Goal: Task Accomplishment & Management: Manage account settings

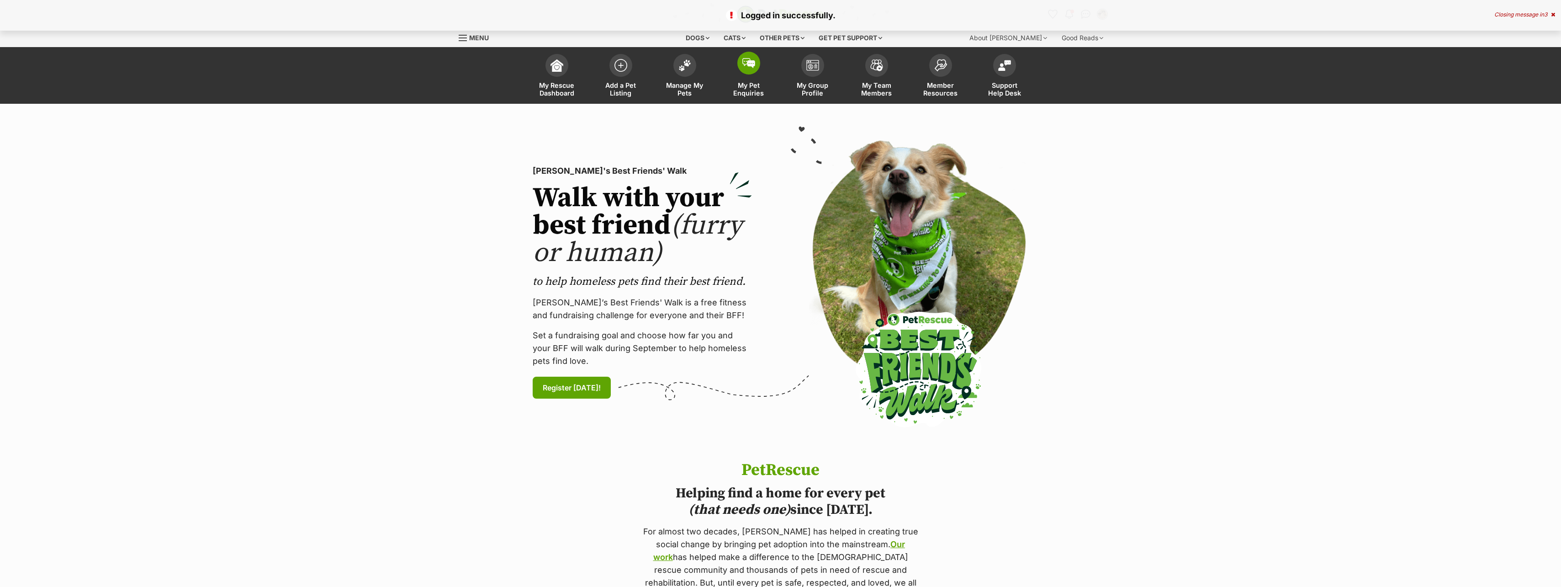
click at [746, 86] on span "My Pet Enquiries" at bounding box center [748, 89] width 41 height 16
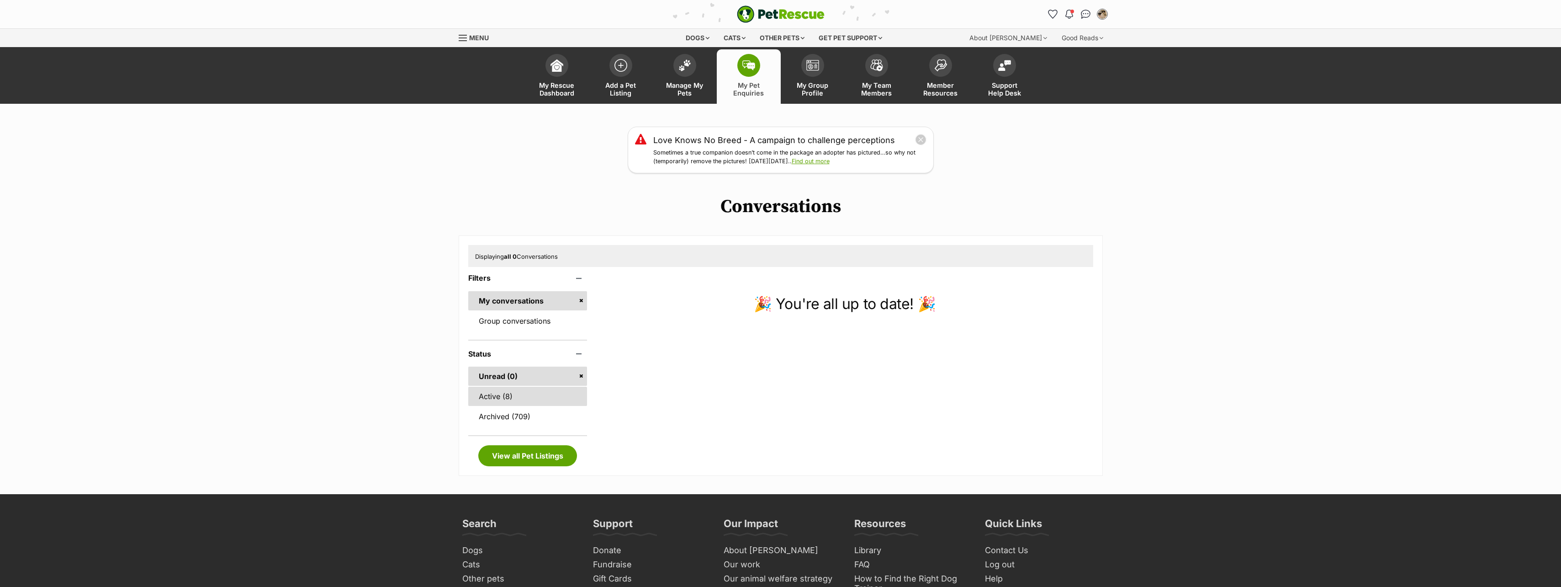
click at [531, 397] on link "Active (8)" at bounding box center [527, 395] width 119 height 19
